Goal: Communication & Community: Share content

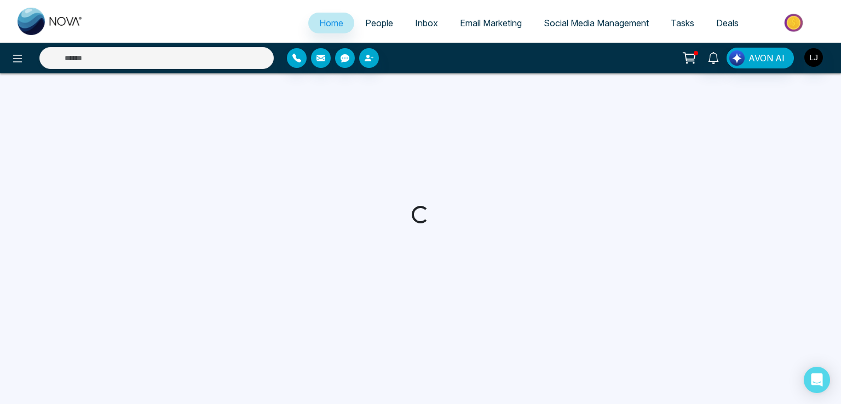
select select "*"
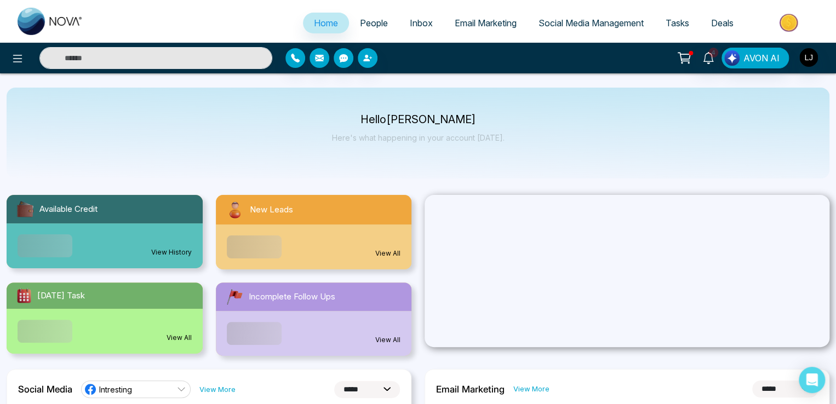
click at [686, 54] on icon at bounding box center [684, 56] width 9 height 5
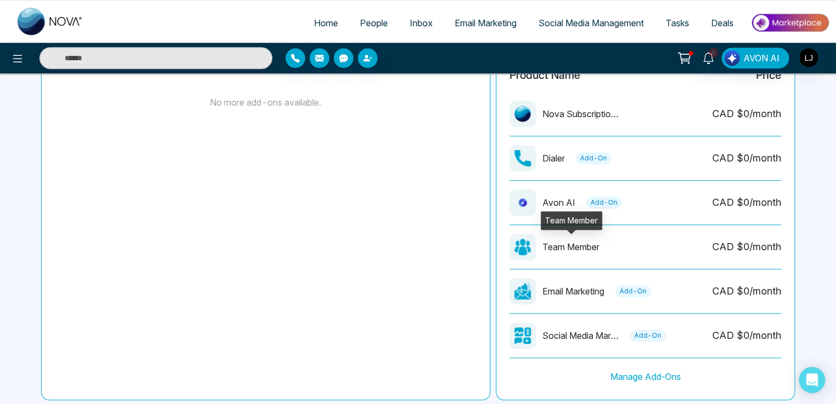
scroll to position [329, 0]
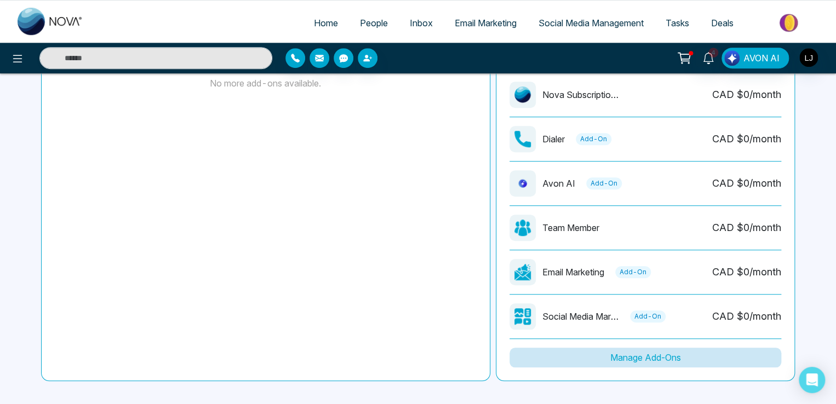
click at [650, 360] on button "Manage Add-Ons" at bounding box center [645, 358] width 272 height 20
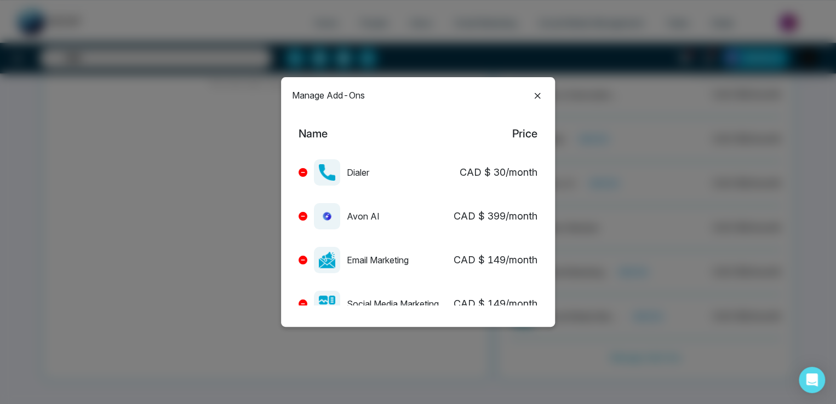
scroll to position [27, 0]
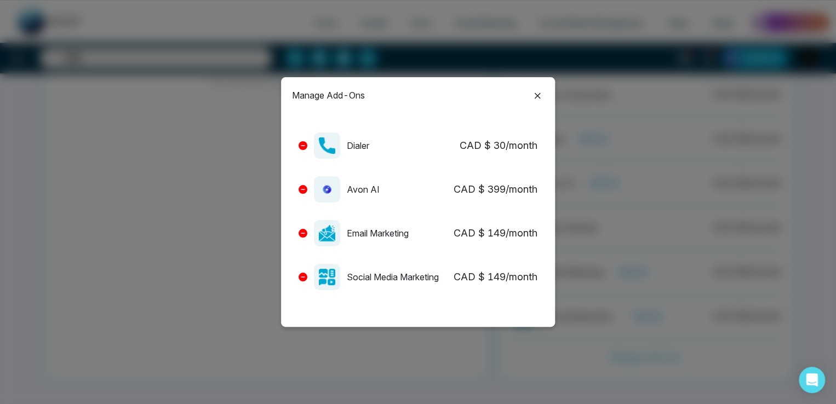
click at [305, 233] on icon at bounding box center [303, 233] width 4 height 4
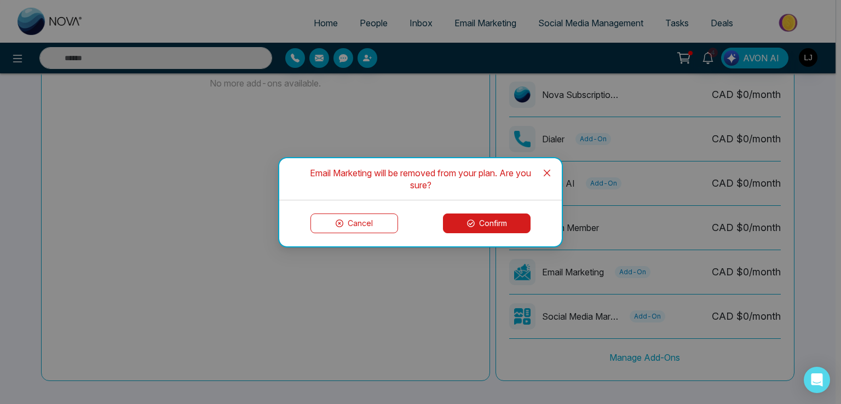
click at [489, 221] on button "Confirm" at bounding box center [487, 224] width 88 height 20
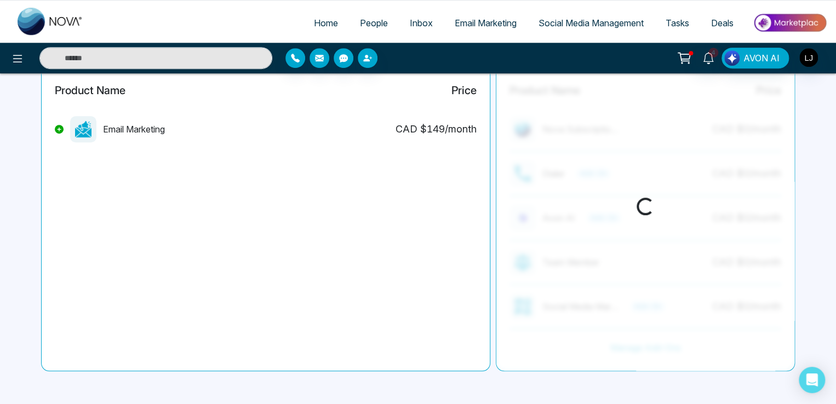
scroll to position [294, 0]
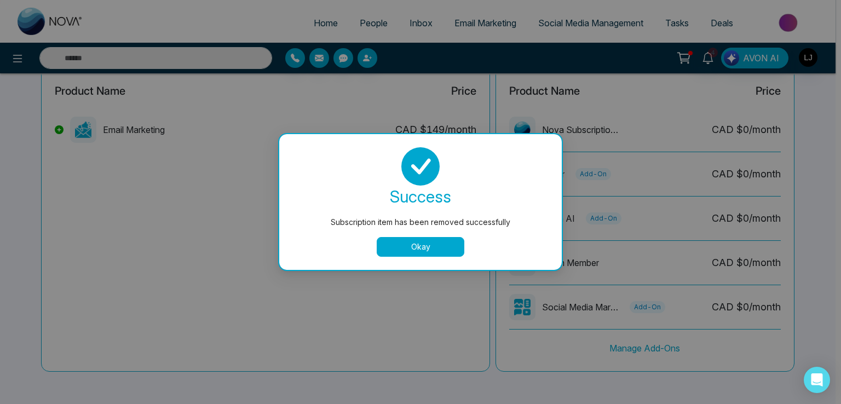
click at [405, 245] on button "Okay" at bounding box center [421, 247] width 88 height 20
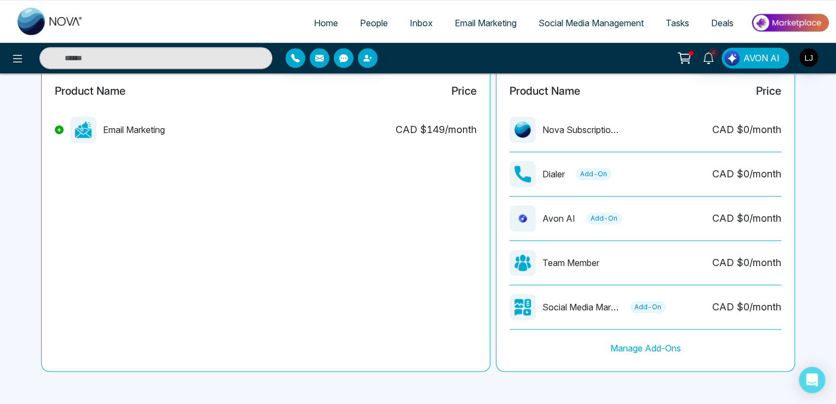
click at [362, 29] on link "People" at bounding box center [374, 23] width 50 height 21
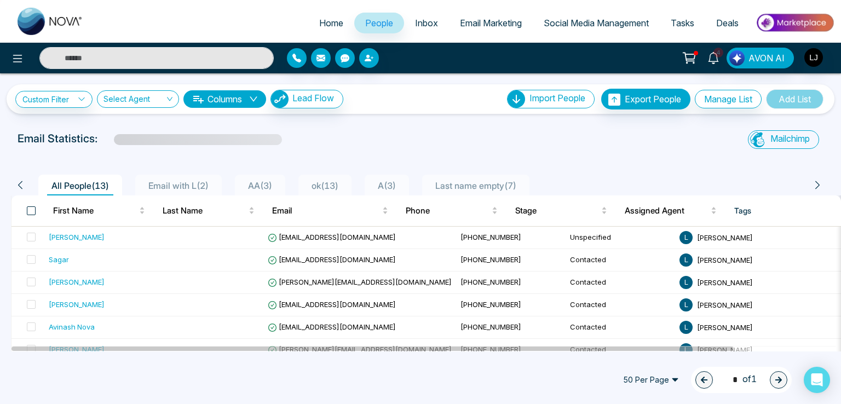
click at [28, 213] on span at bounding box center [31, 211] width 9 height 9
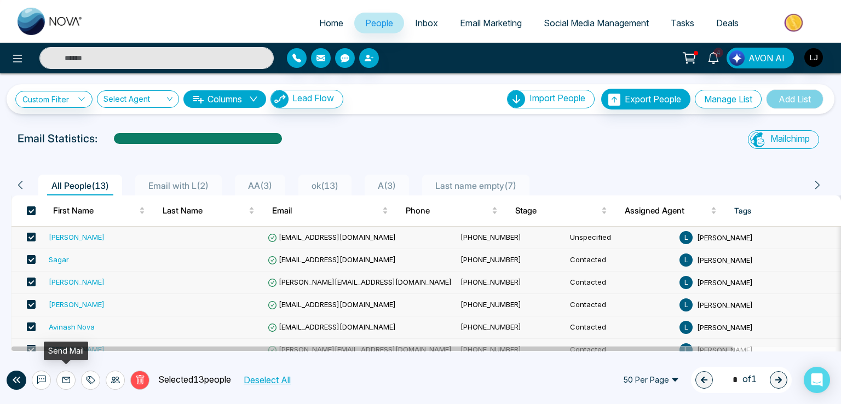
click at [67, 382] on icon at bounding box center [66, 380] width 9 height 9
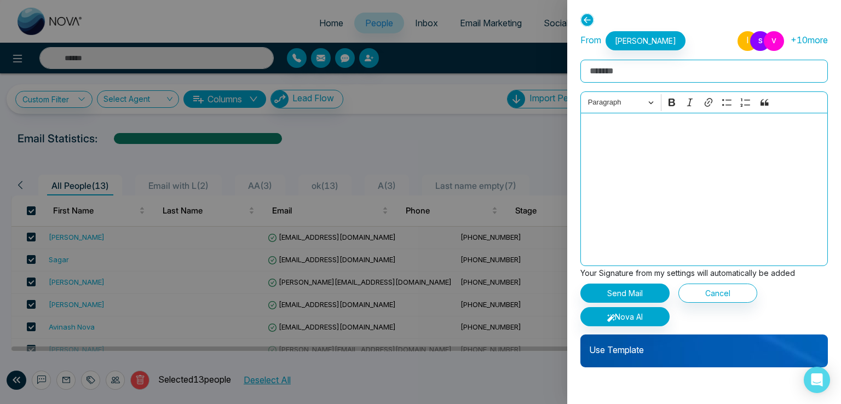
click at [644, 348] on p "Use Template" at bounding box center [705, 346] width 248 height 22
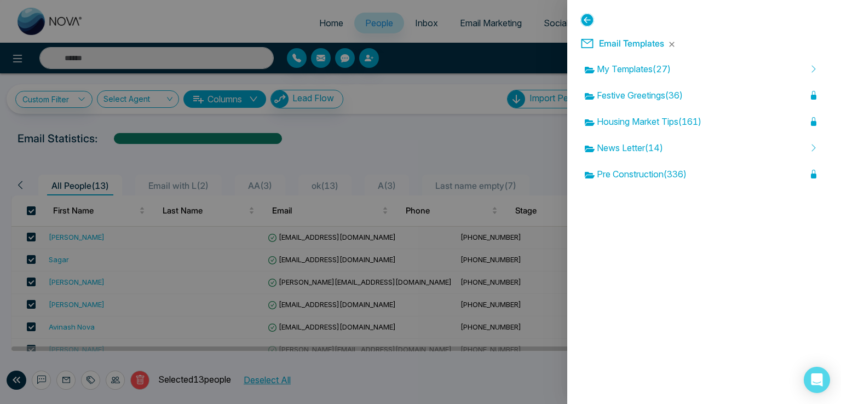
click at [306, 253] on div at bounding box center [420, 202] width 841 height 404
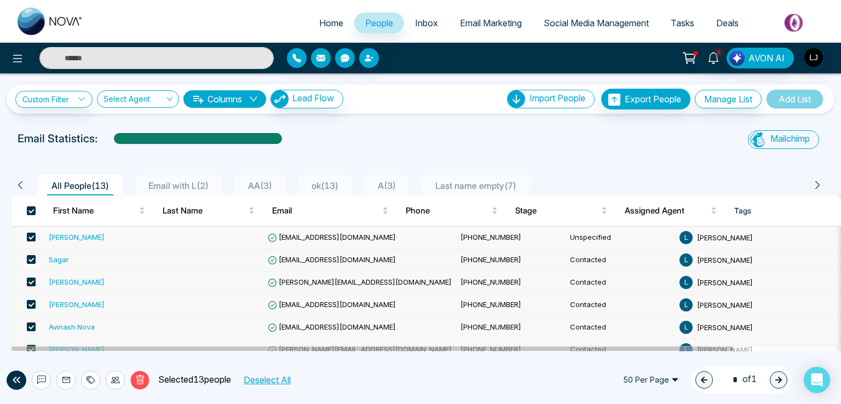
click at [320, 259] on span "[EMAIL_ADDRESS][DOMAIN_NAME]" at bounding box center [332, 259] width 128 height 9
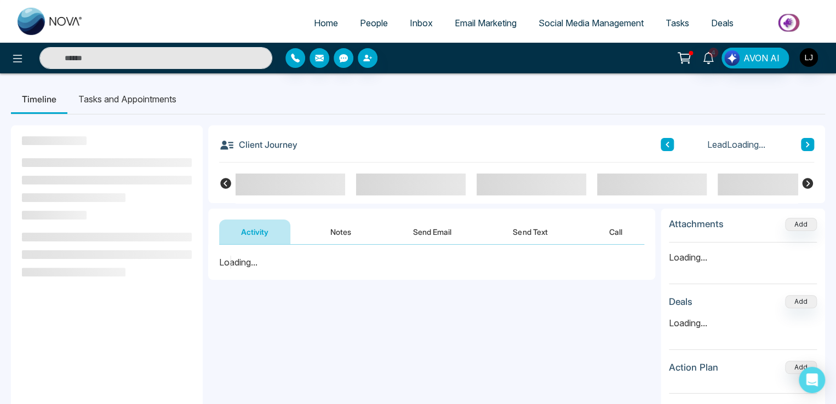
click at [433, 232] on button "Send Email" at bounding box center [432, 232] width 82 height 25
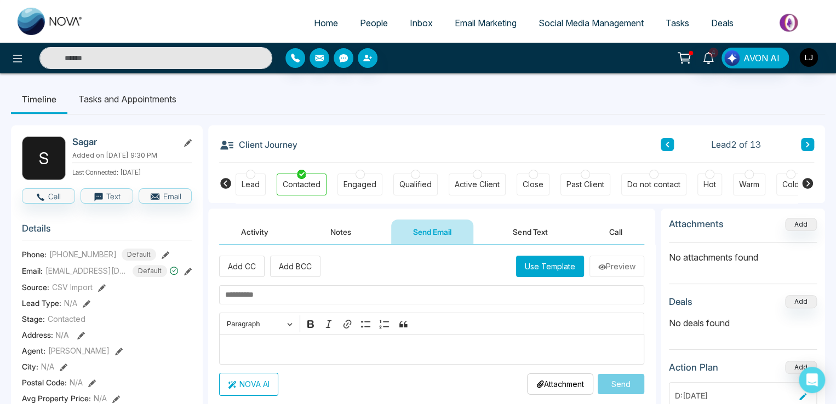
click at [545, 270] on button "Use Template" at bounding box center [550, 266] width 68 height 21
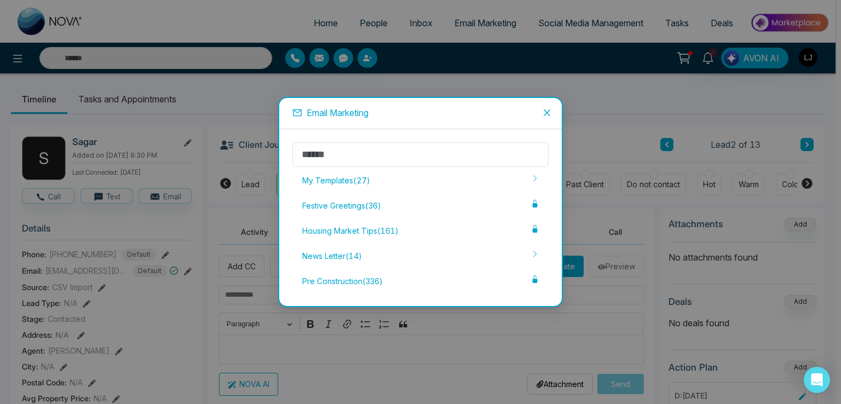
click at [420, 82] on div "Email Marketing My Templates ( 27 ) Festive Greetings ( 36 ) Housing Market Tip…" at bounding box center [420, 202] width 841 height 404
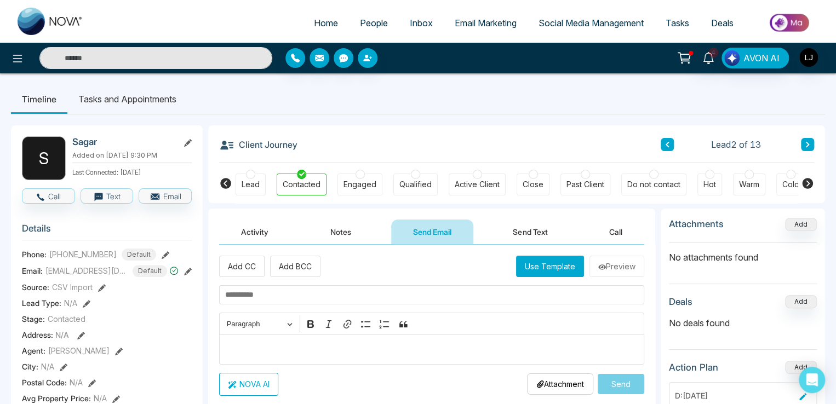
click at [579, 22] on span "Social Media Management" at bounding box center [591, 23] width 105 height 11
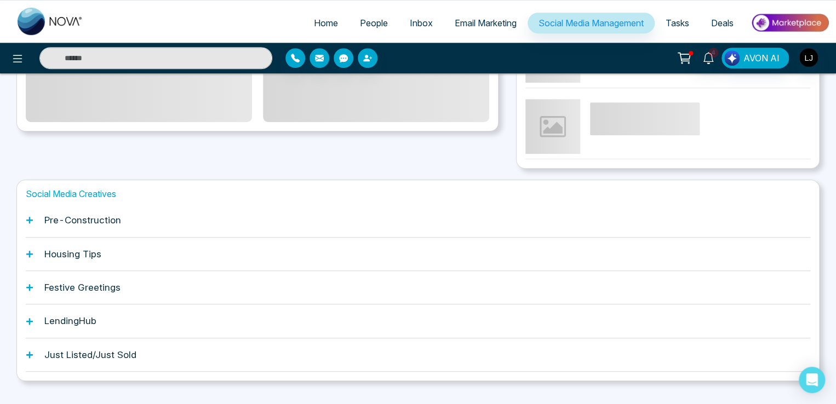
scroll to position [336, 0]
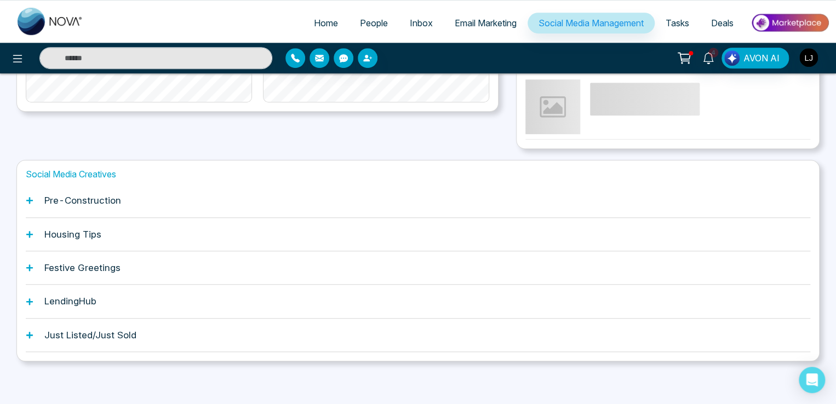
click at [30, 200] on icon at bounding box center [29, 200] width 7 height 7
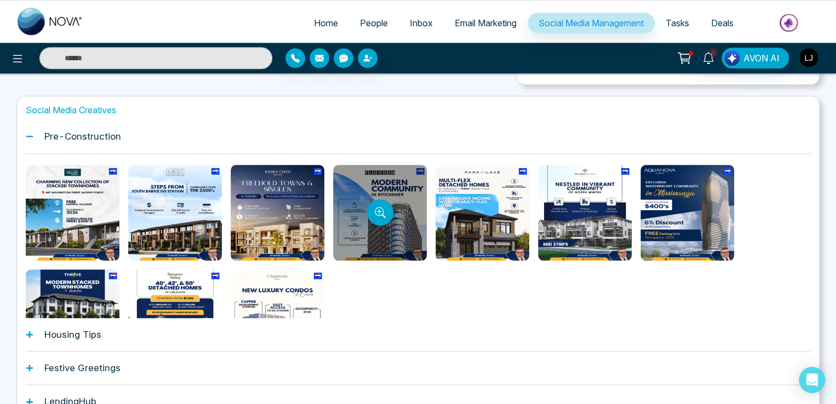
scroll to position [391, 0]
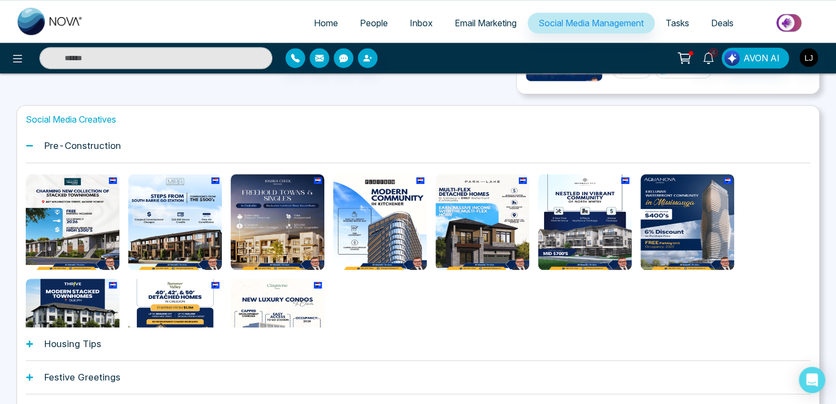
click at [689, 61] on icon at bounding box center [684, 57] width 15 height 15
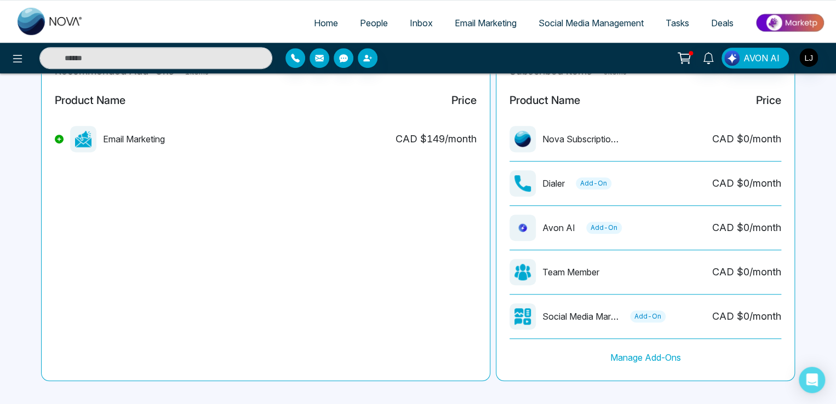
scroll to position [294, 0]
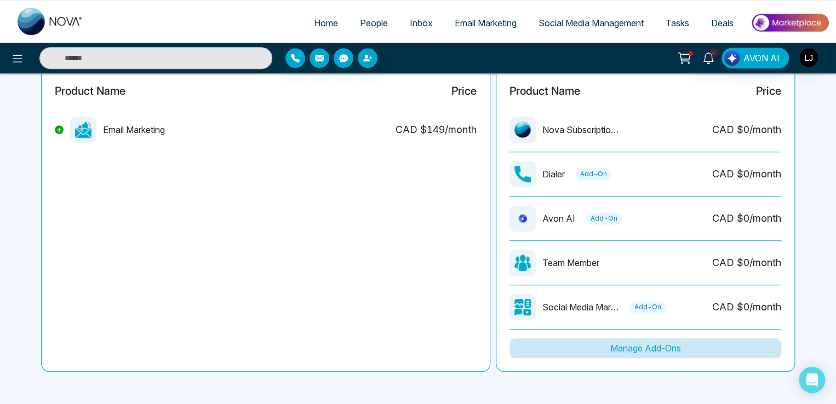
click at [656, 347] on button "Manage Add-Ons" at bounding box center [645, 349] width 272 height 20
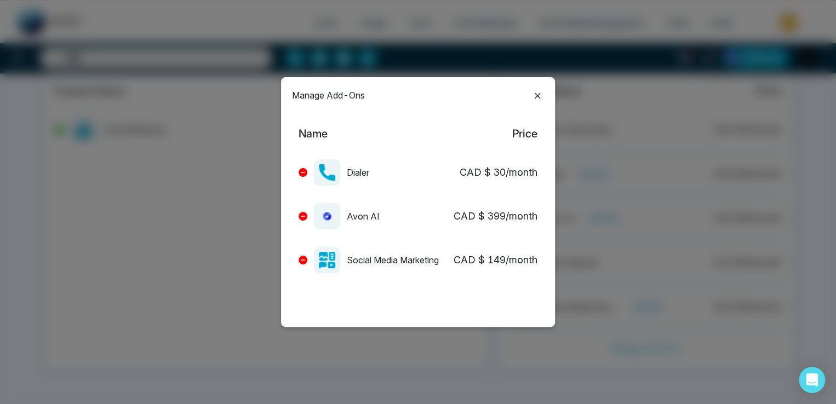
click at [302, 261] on icon at bounding box center [303, 260] width 4 height 4
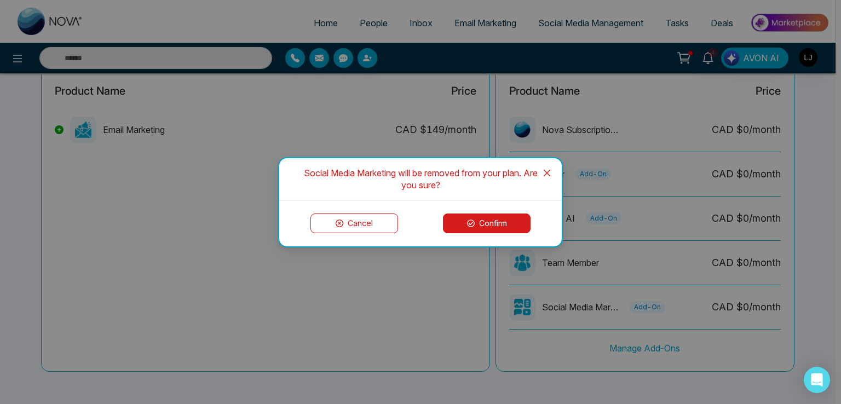
click at [485, 220] on button "Confirm" at bounding box center [487, 224] width 88 height 20
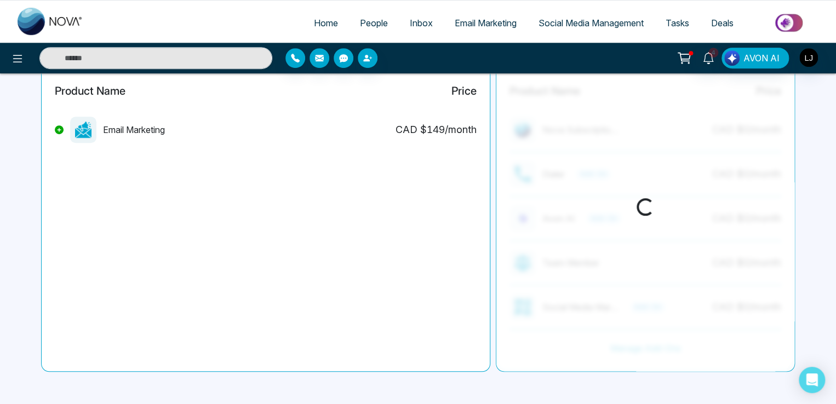
scroll to position [249, 0]
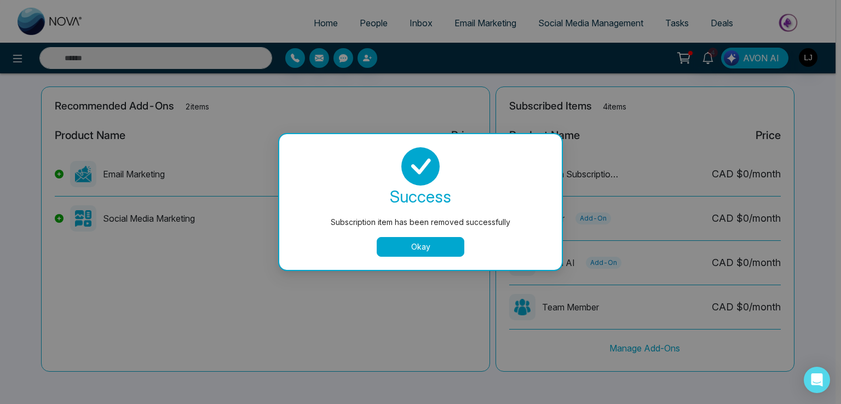
click at [415, 244] on button "Okay" at bounding box center [421, 247] width 88 height 20
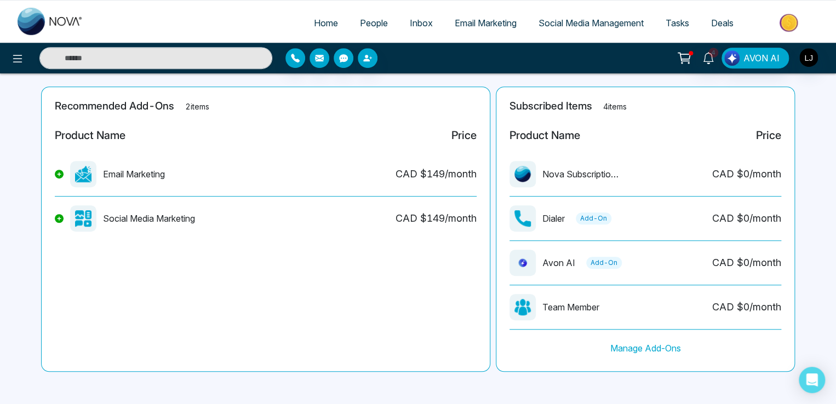
click at [576, 20] on span "Social Media Management" at bounding box center [591, 23] width 105 height 11
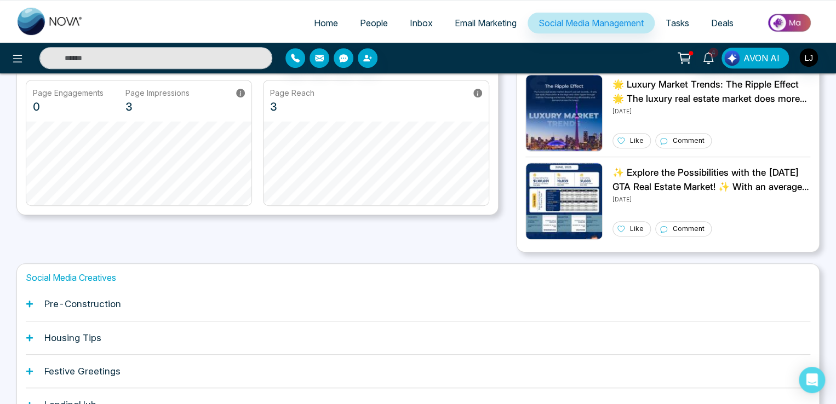
scroll to position [336, 0]
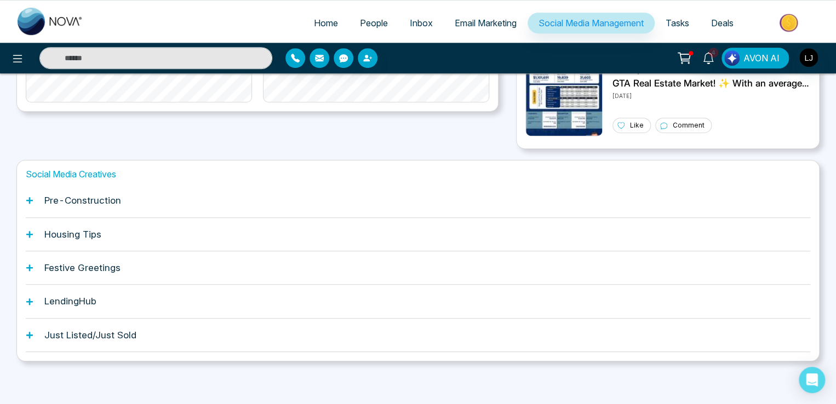
click at [30, 201] on icon at bounding box center [30, 201] width 8 height 8
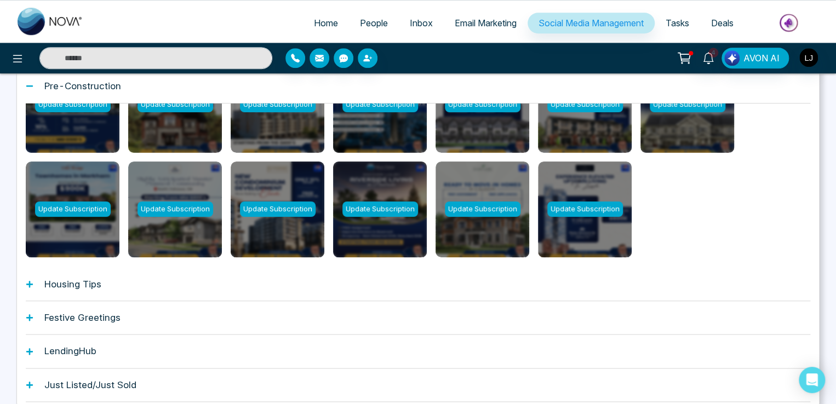
scroll to position [500, 0]
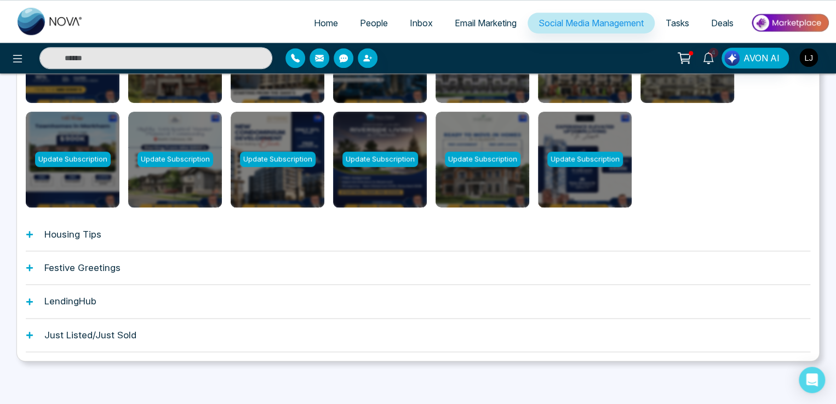
click at [33, 269] on div "Festive Greetings" at bounding box center [418, 267] width 784 height 33
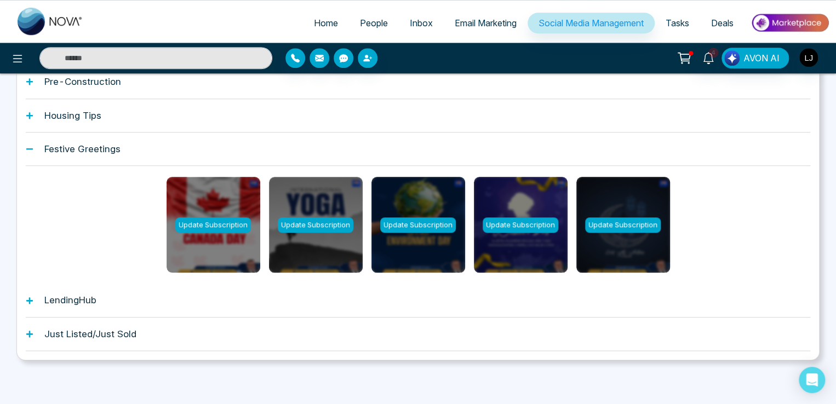
scroll to position [454, 0]
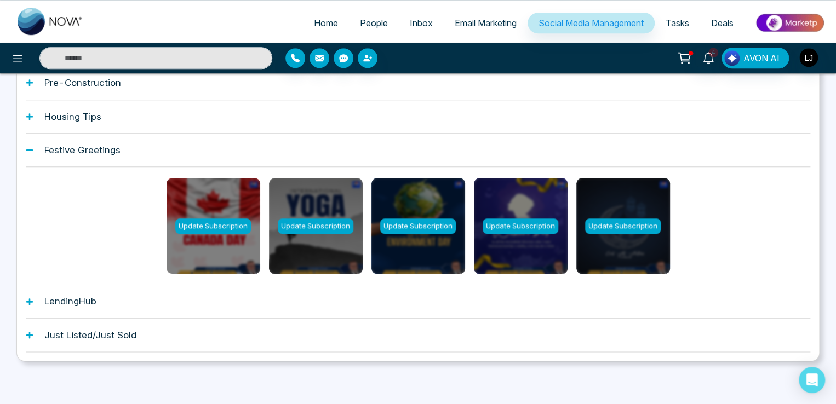
click at [26, 301] on icon at bounding box center [29, 301] width 7 height 7
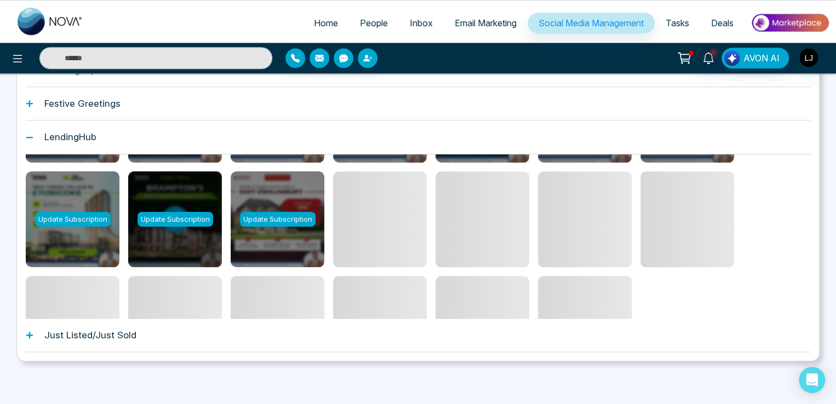
scroll to position [112, 0]
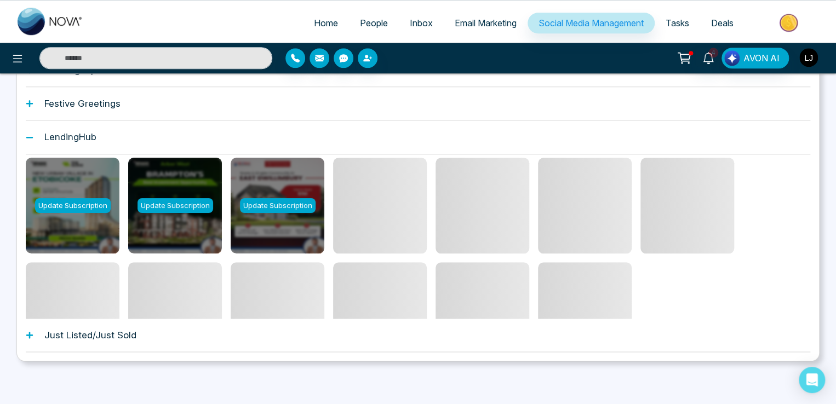
click at [810, 60] on img "button" at bounding box center [808, 57] width 19 height 19
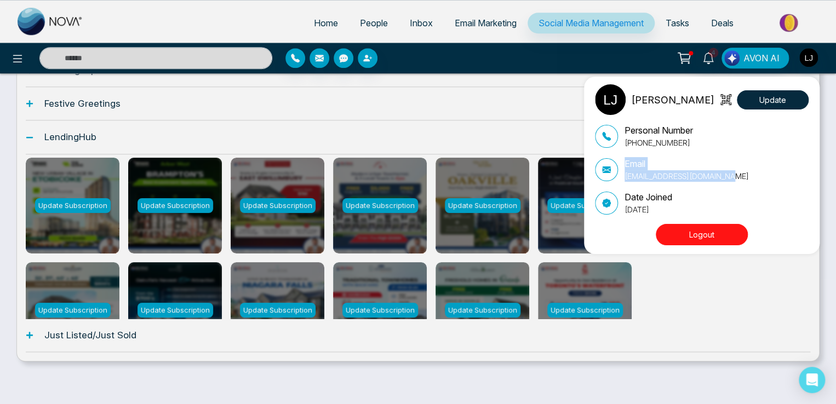
drag, startPoint x: 723, startPoint y: 177, endPoint x: 618, endPoint y: 168, distance: 105.0
click at [618, 168] on div "Email [EMAIL_ADDRESS][DOMAIN_NAME]" at bounding box center [702, 169] width 214 height 25
copy div "Email [EMAIL_ADDRESS][DOMAIN_NAME]"
